Goal: Transaction & Acquisition: Purchase product/service

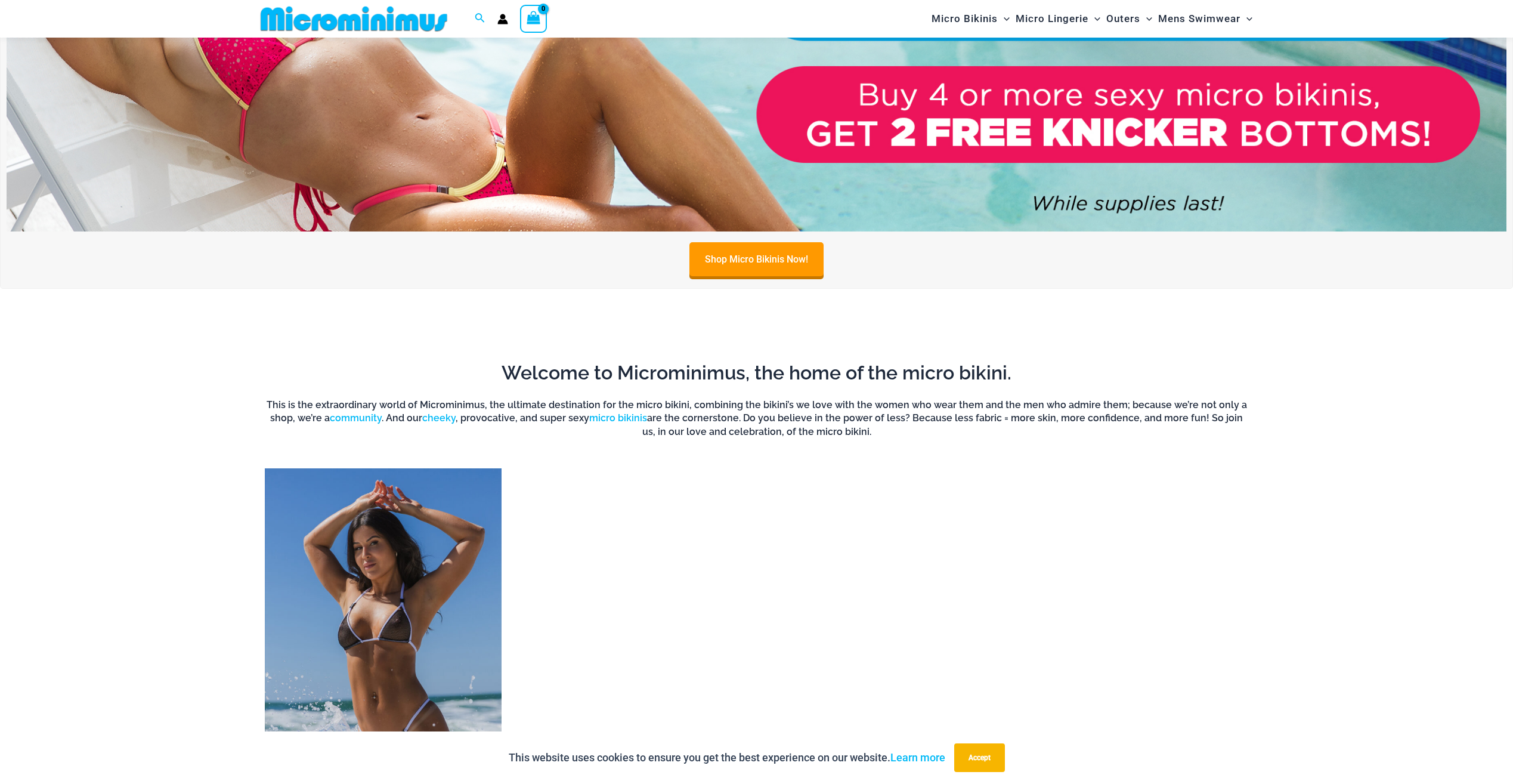
scroll to position [1124, 0]
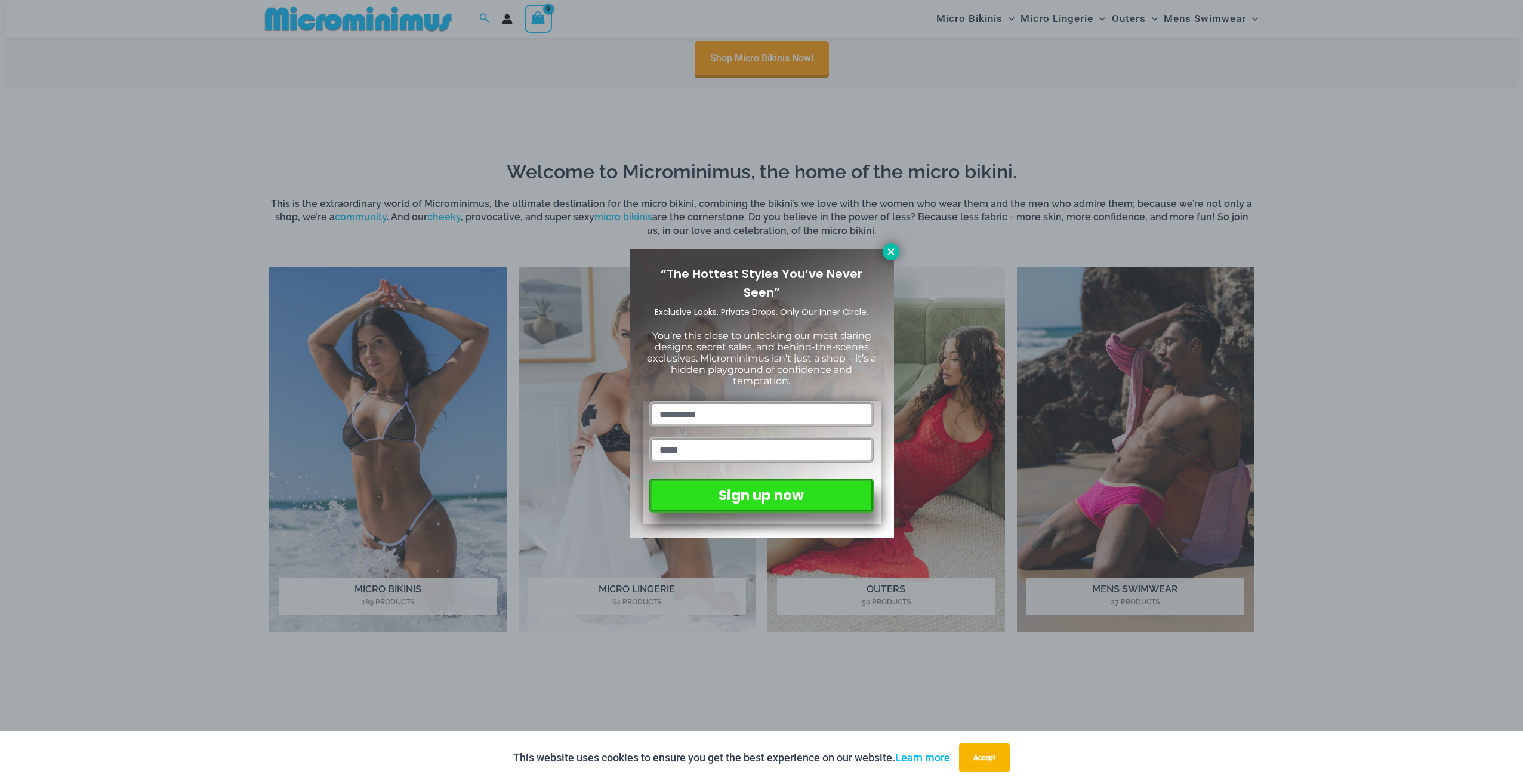
click at [888, 249] on icon at bounding box center [890, 251] width 6 height 6
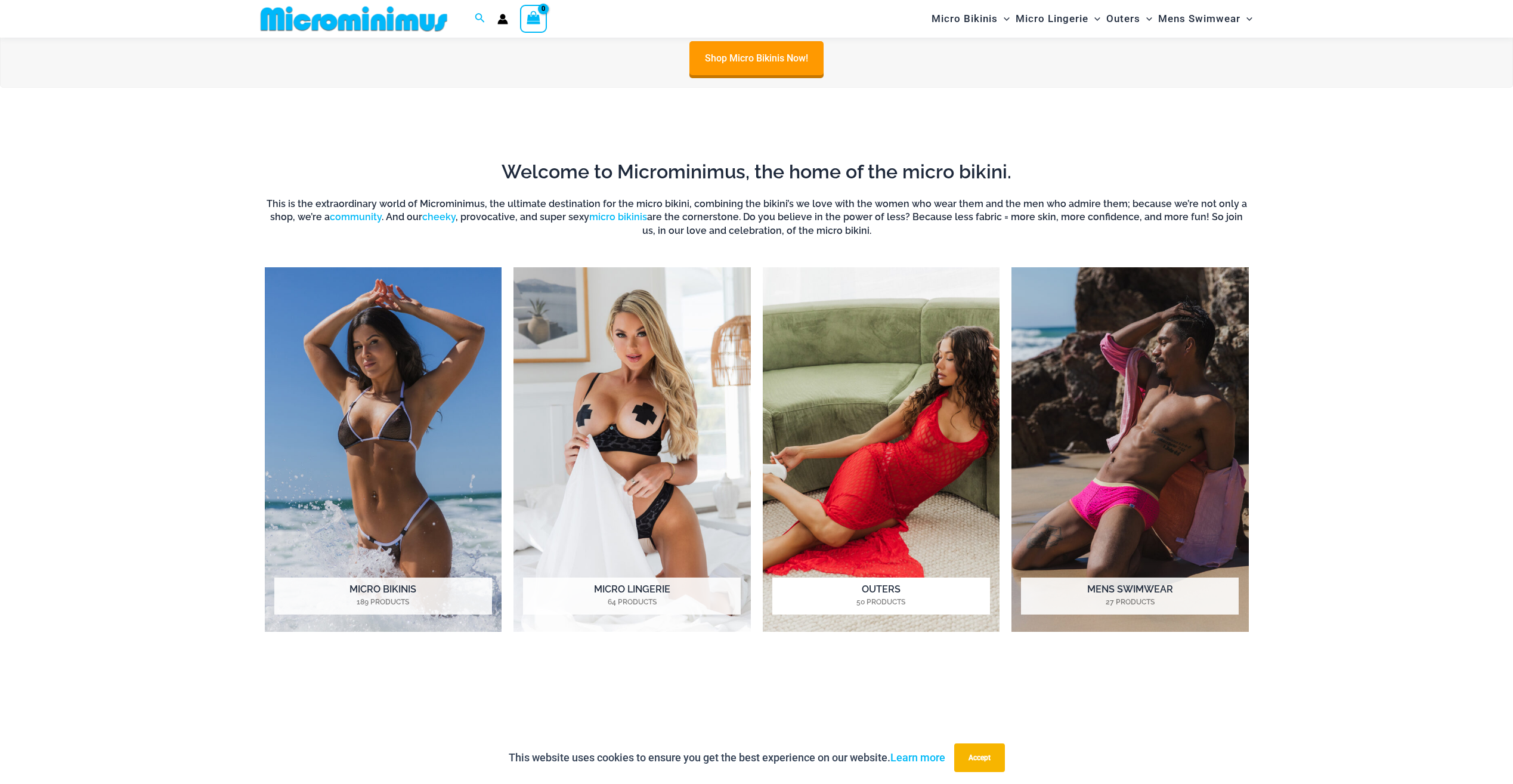
click at [888, 453] on img "Visit product category Outers" at bounding box center [881, 449] width 237 height 364
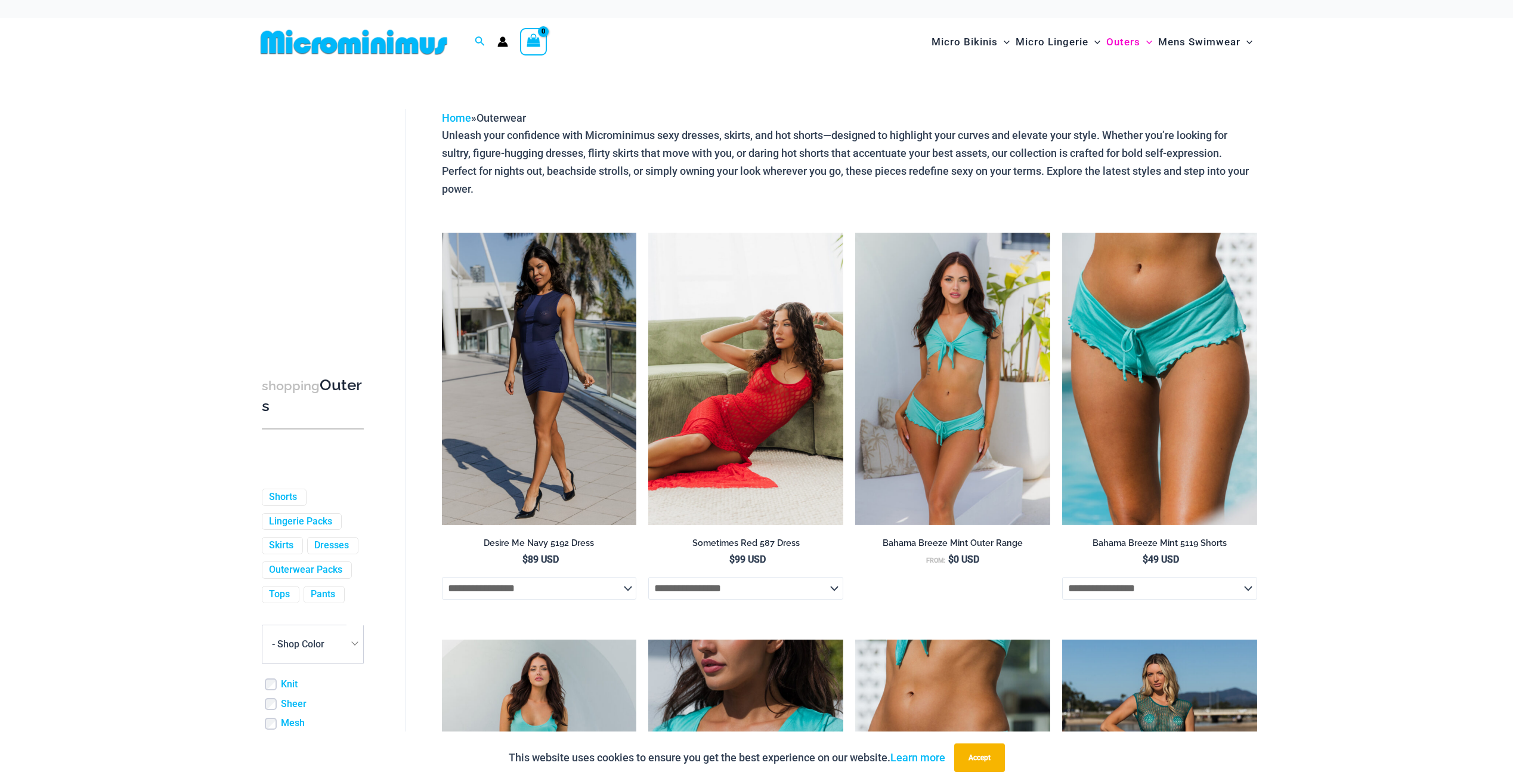
click at [780, 454] on img at bounding box center [745, 378] width 195 height 292
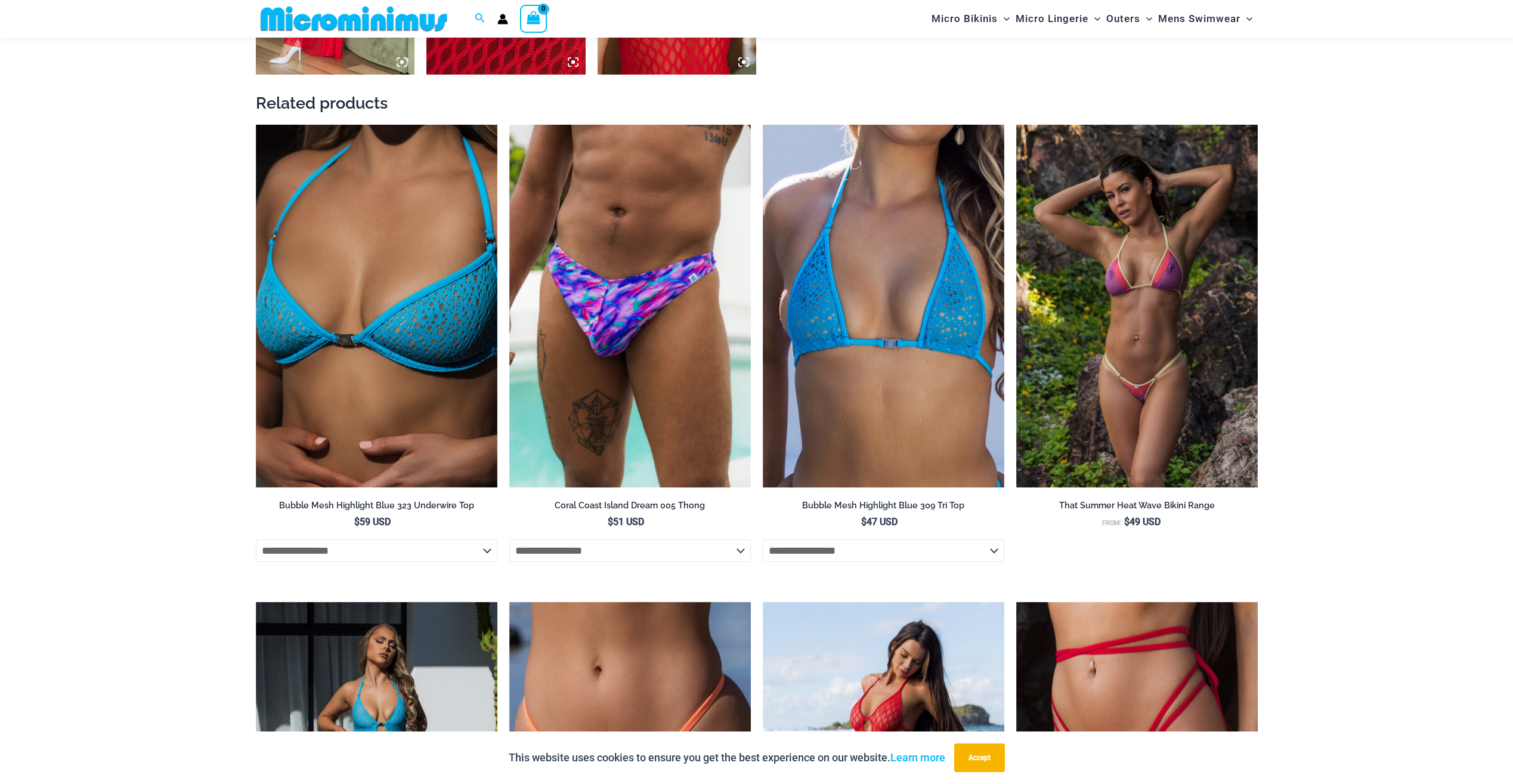
scroll to position [1840, 0]
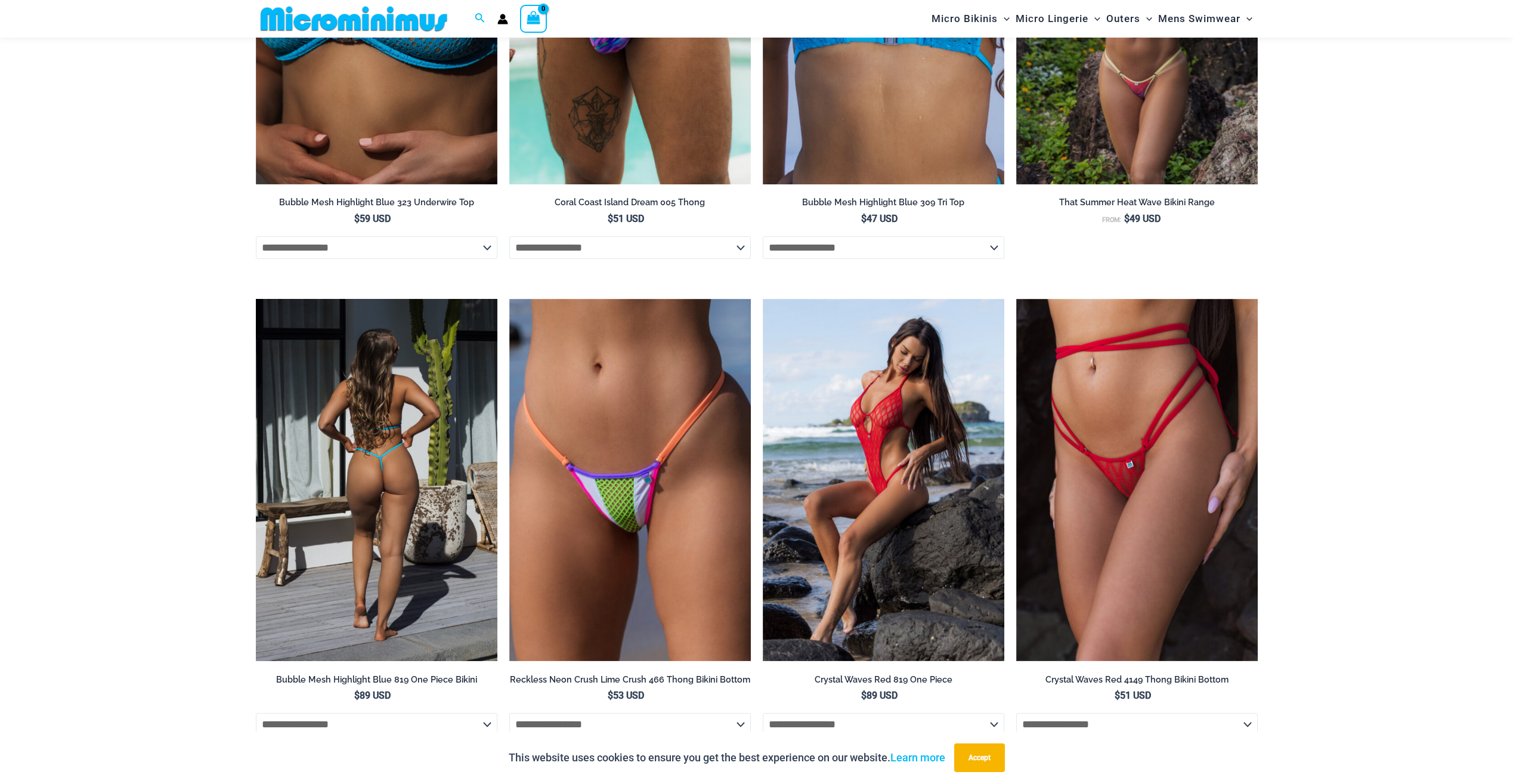
click at [405, 436] on img at bounding box center [376, 480] width 241 height 363
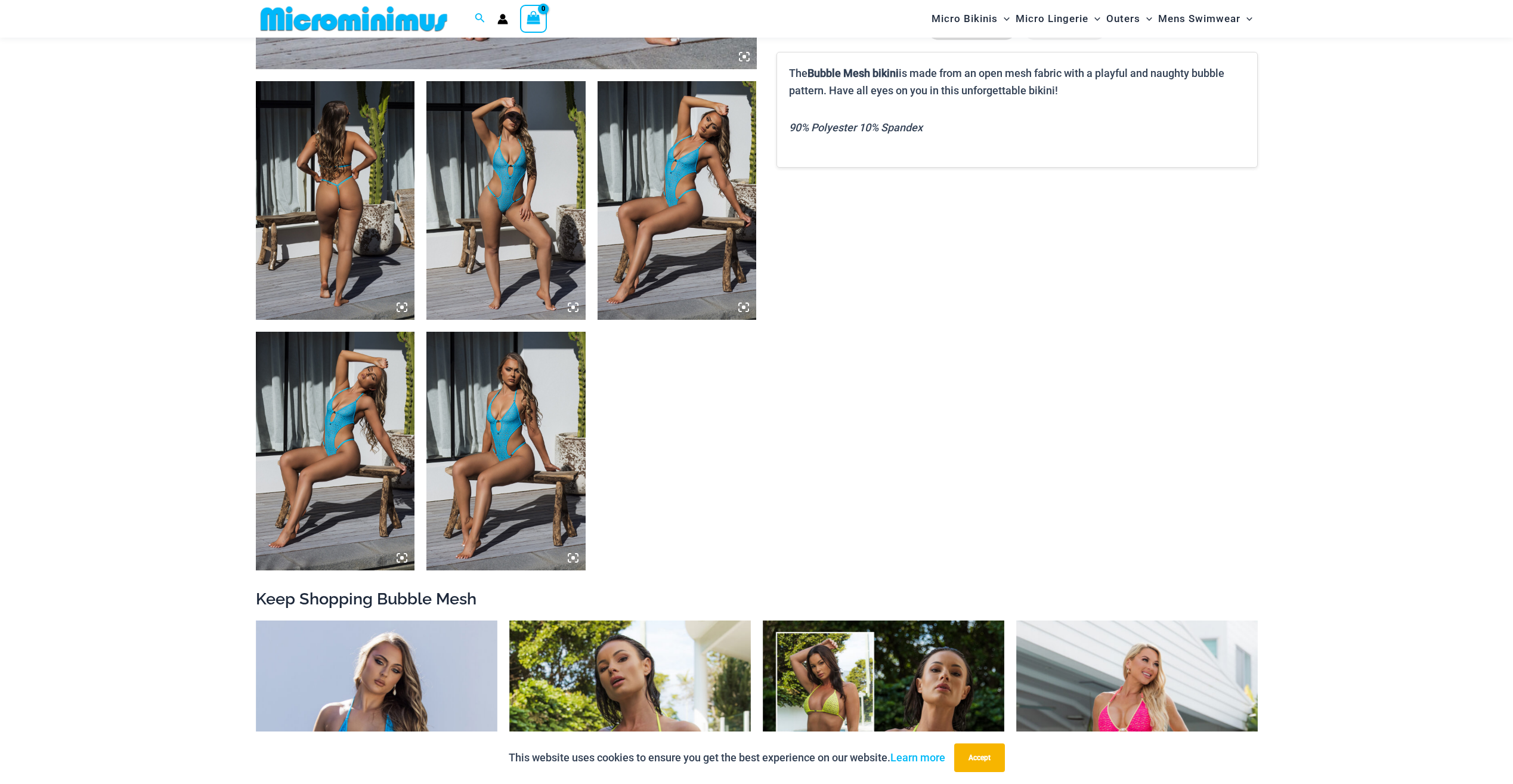
scroll to position [838, 0]
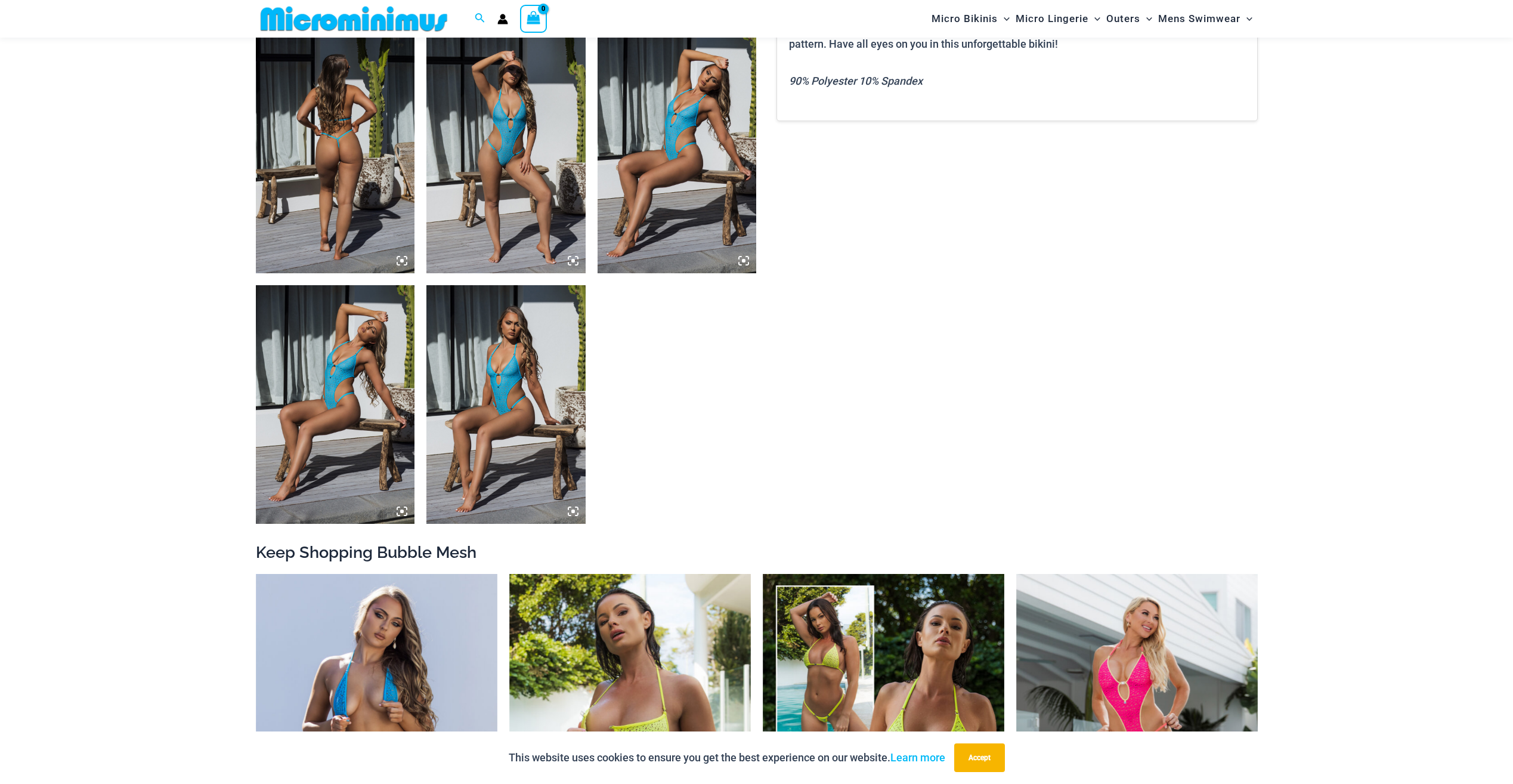
click at [334, 189] on img at bounding box center [335, 154] width 159 height 238
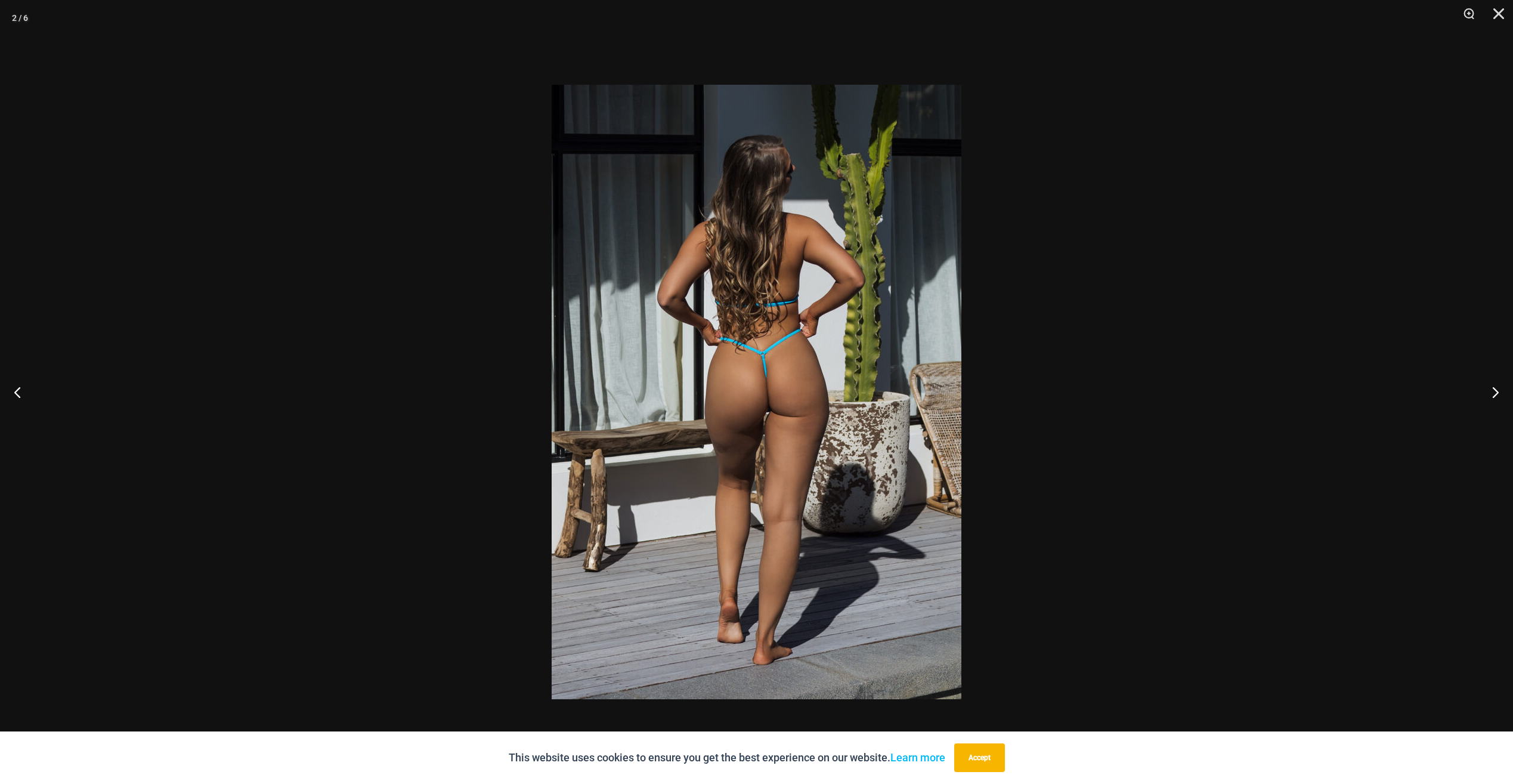
click at [788, 382] on img at bounding box center [757, 392] width 410 height 614
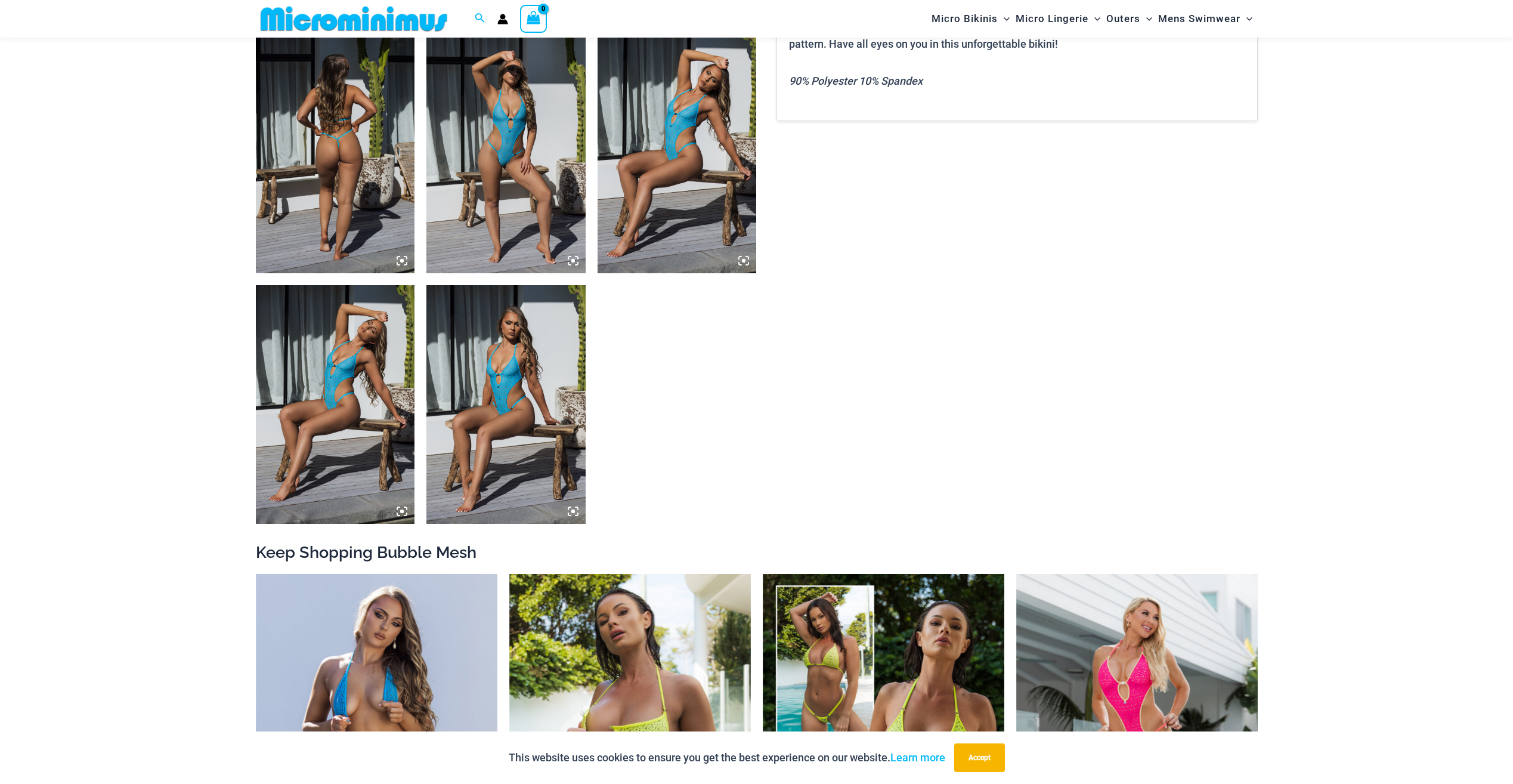
click at [341, 189] on img at bounding box center [335, 154] width 159 height 238
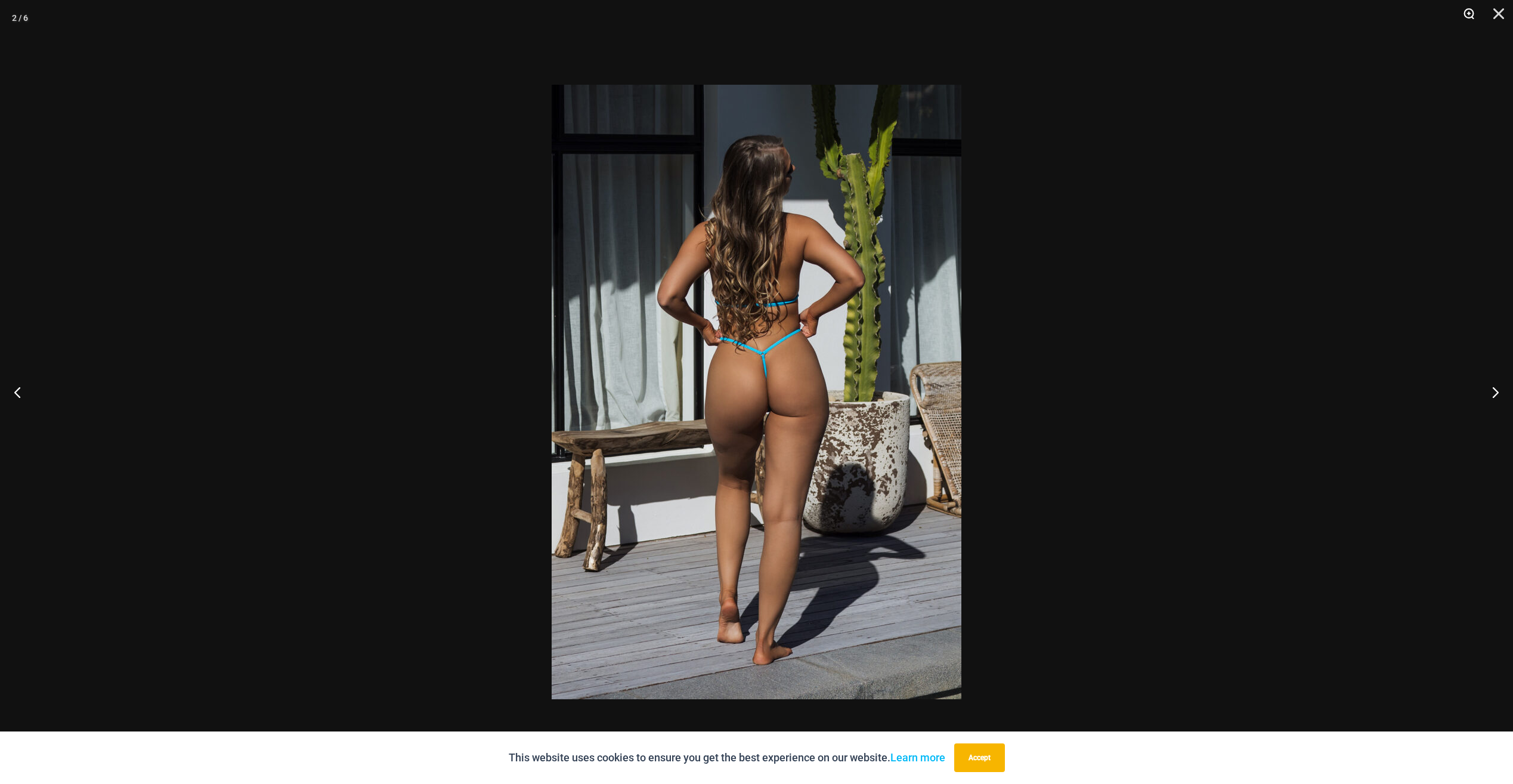
click at [1465, 14] on button "Zoom" at bounding box center [1465, 18] width 30 height 36
click at [1497, 13] on button "Close" at bounding box center [1494, 18] width 30 height 36
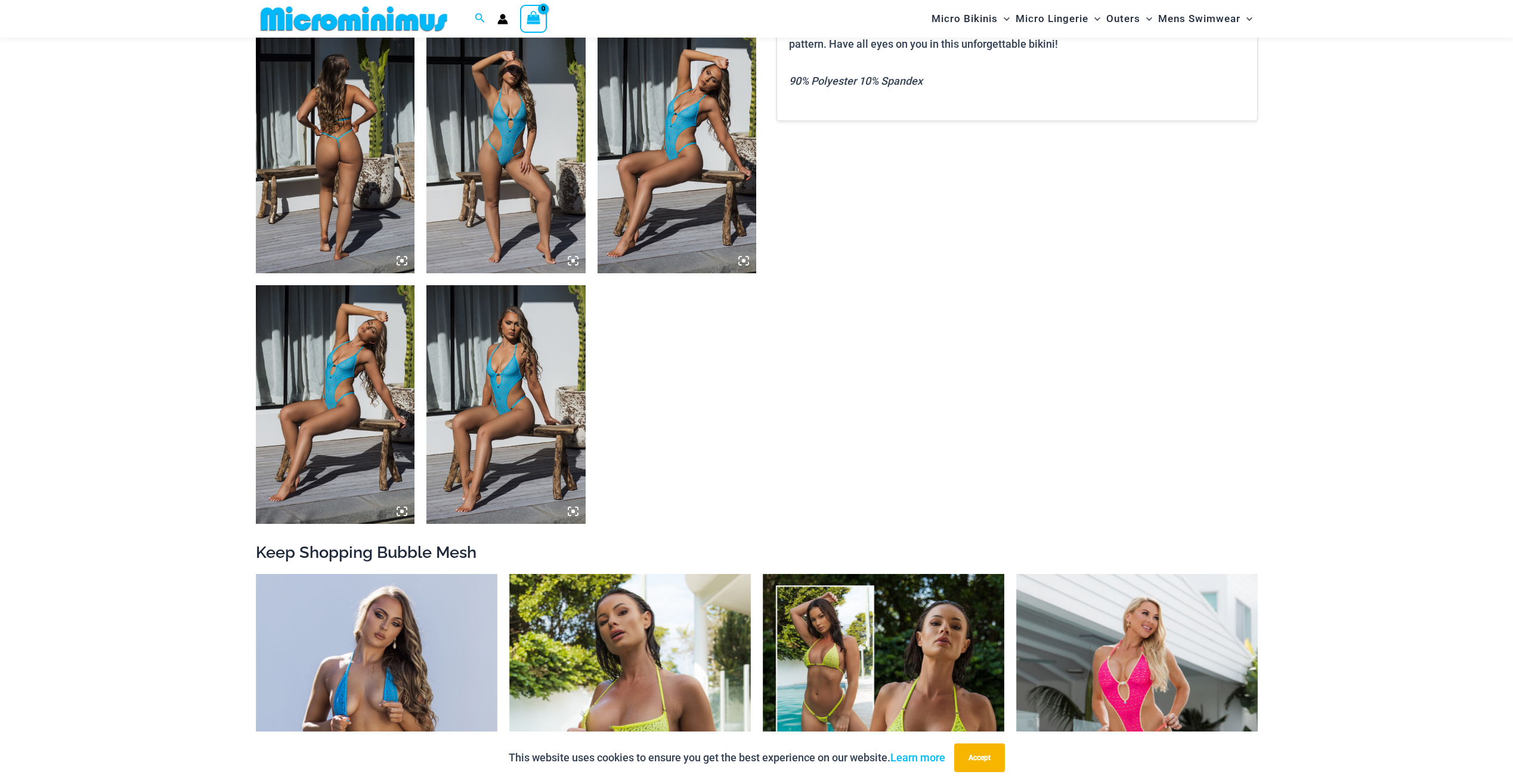
click at [516, 447] on img at bounding box center [506, 404] width 159 height 238
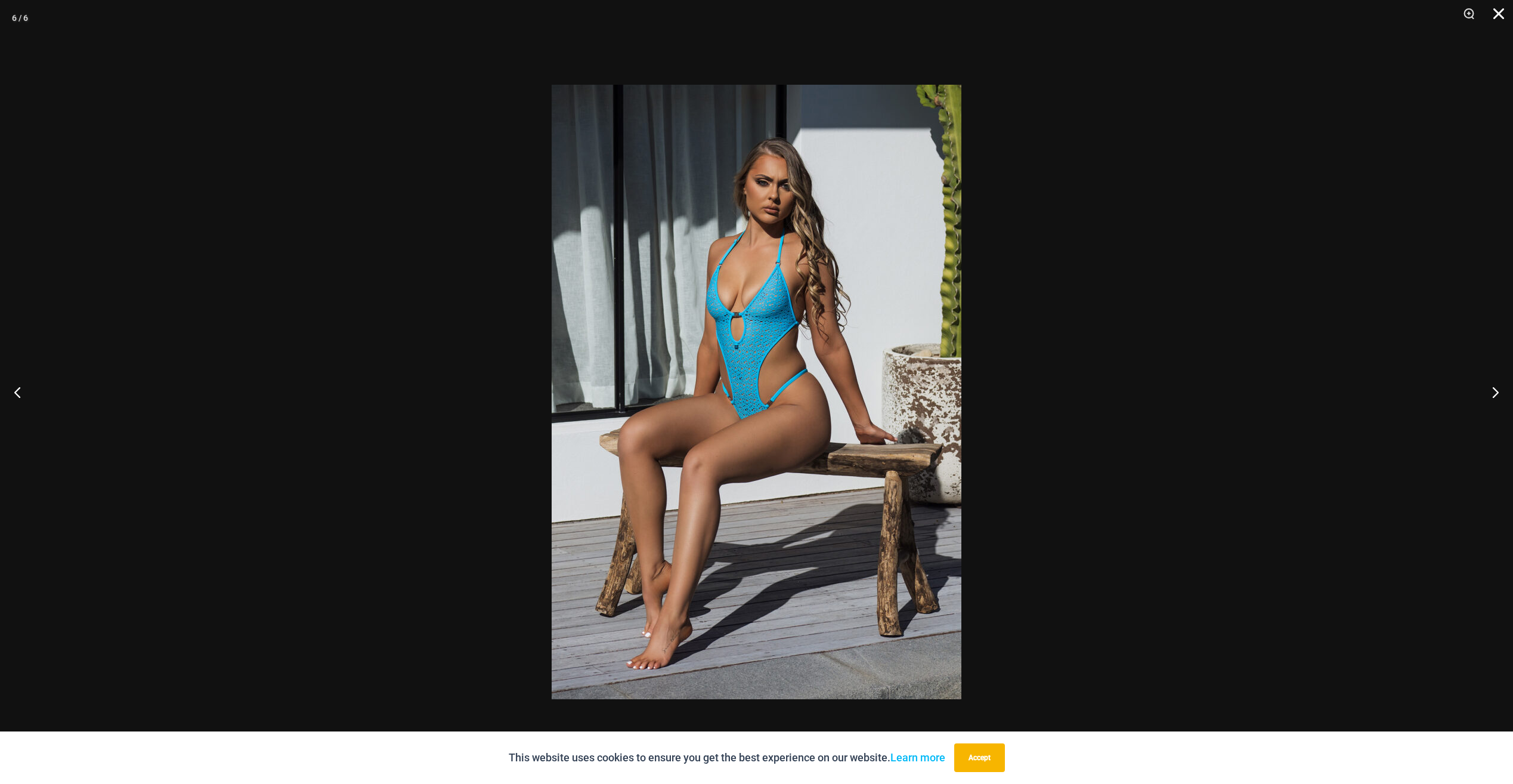
click at [1497, 9] on button "Close" at bounding box center [1494, 18] width 30 height 36
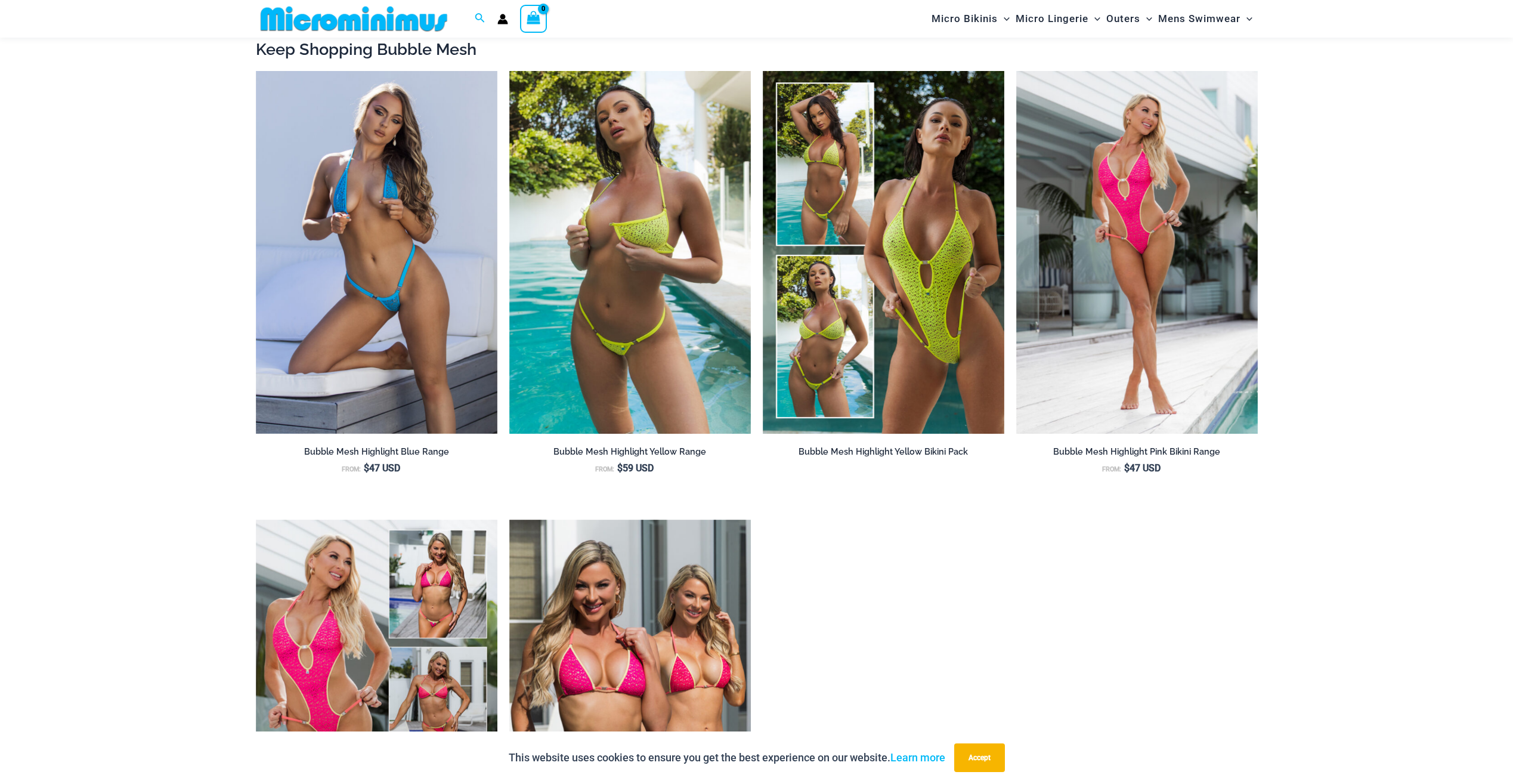
scroll to position [1345, 0]
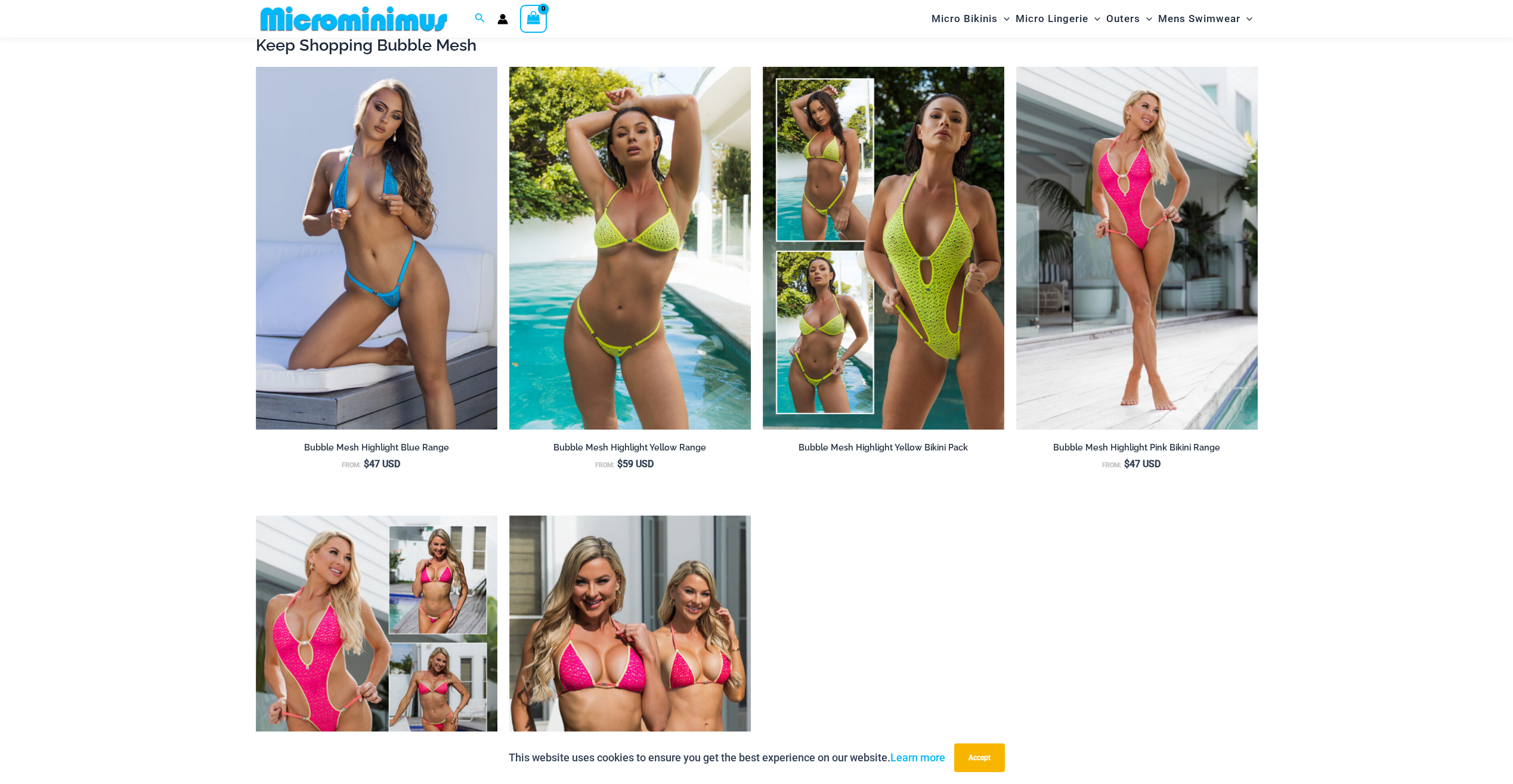
click at [650, 268] on img at bounding box center [630, 248] width 241 height 363
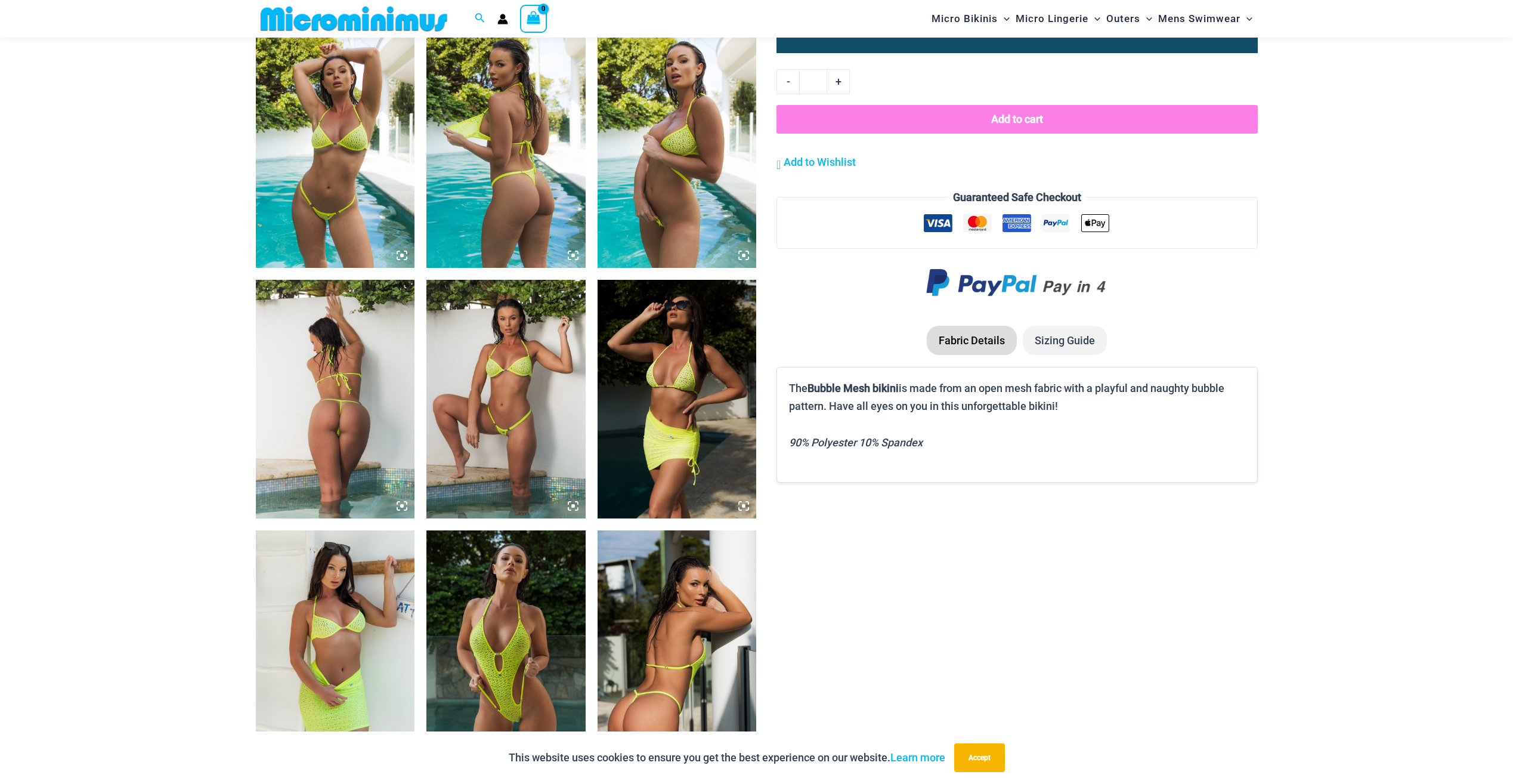
scroll to position [914, 0]
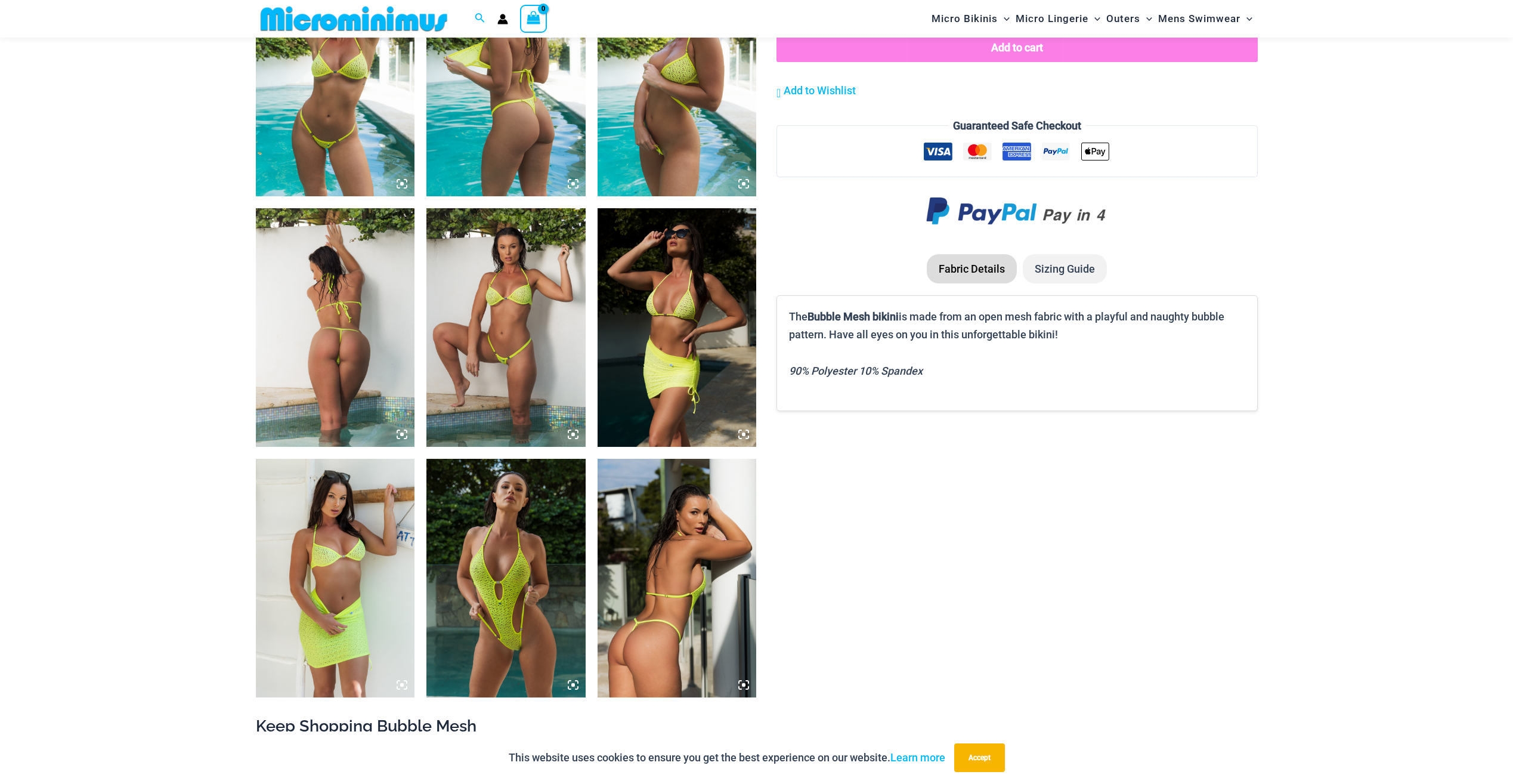
click at [520, 308] on img at bounding box center [506, 328] width 159 height 238
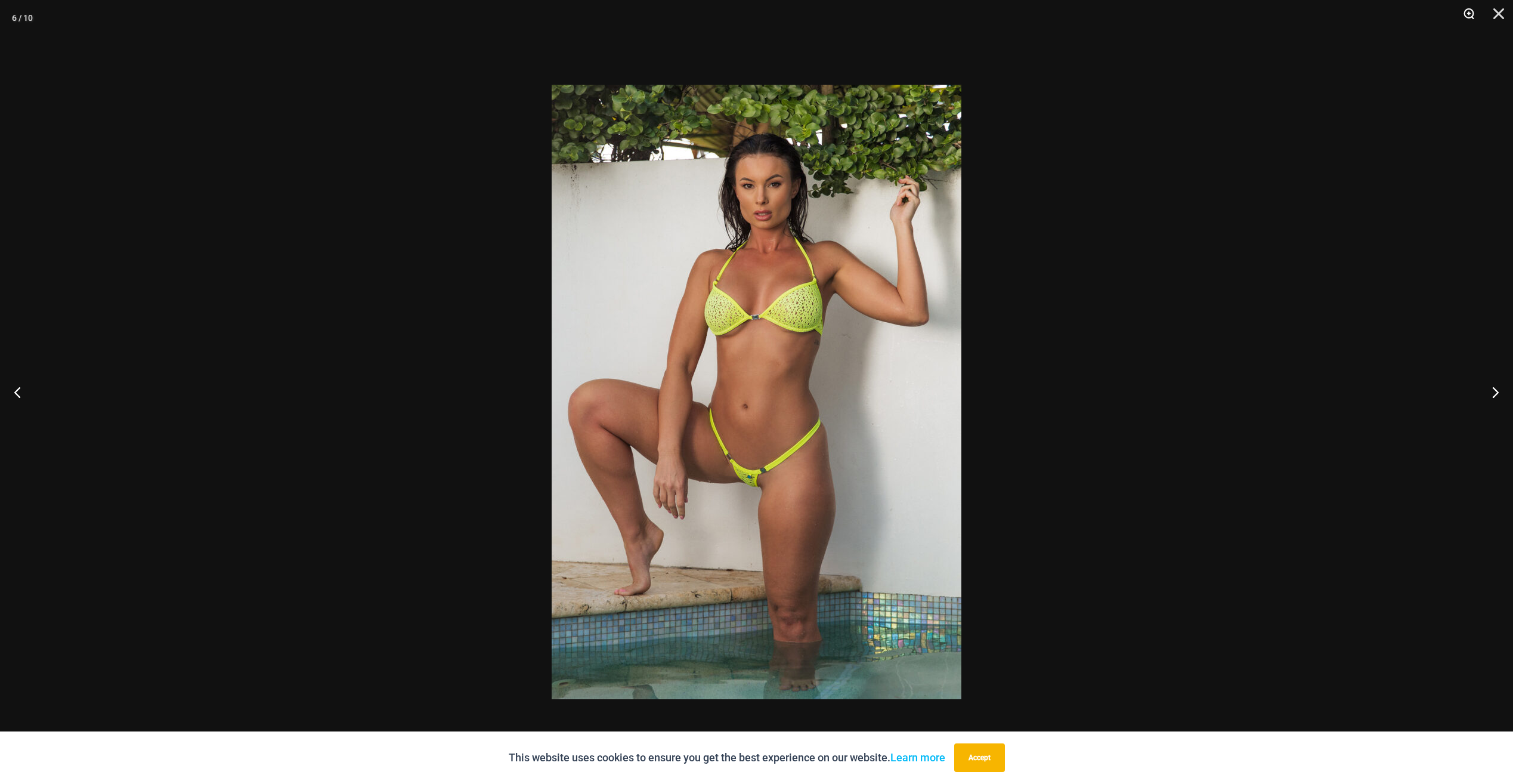
click at [1470, 16] on button "Zoom" at bounding box center [1465, 18] width 30 height 36
